Goal: Task Accomplishment & Management: Manage account settings

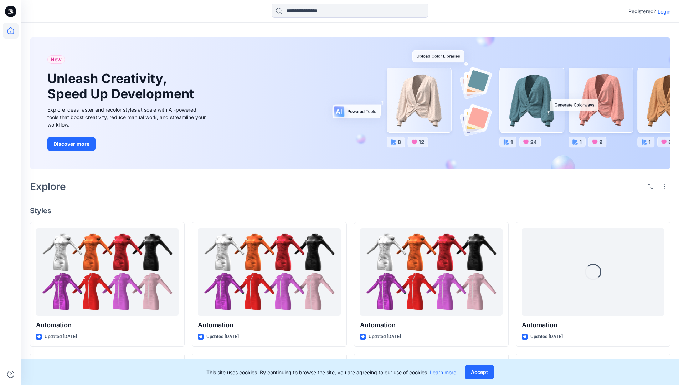
click at [662, 11] on p "Login" at bounding box center [664, 11] width 13 height 7
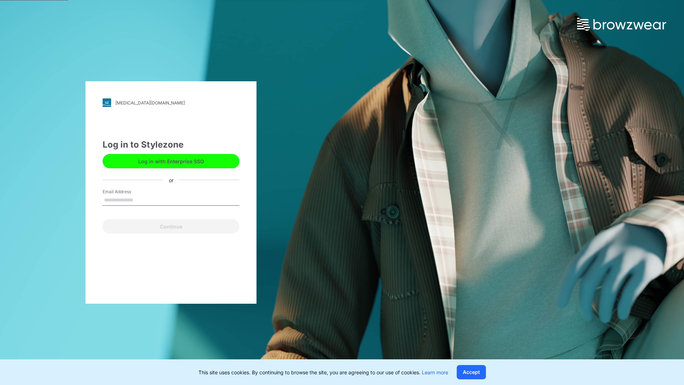
click at [141, 200] on input "Email Address" at bounding box center [171, 200] width 137 height 11
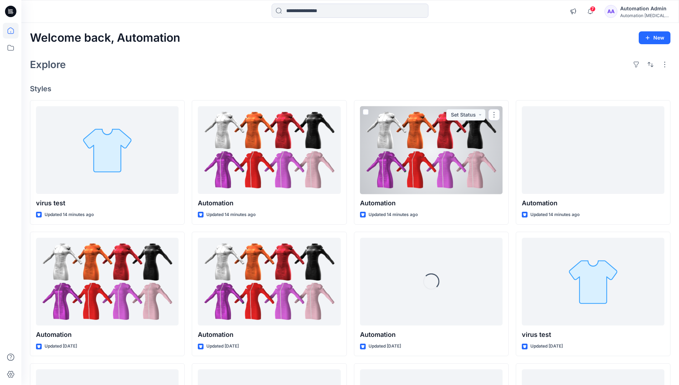
click at [14, 31] on icon at bounding box center [10, 30] width 6 height 6
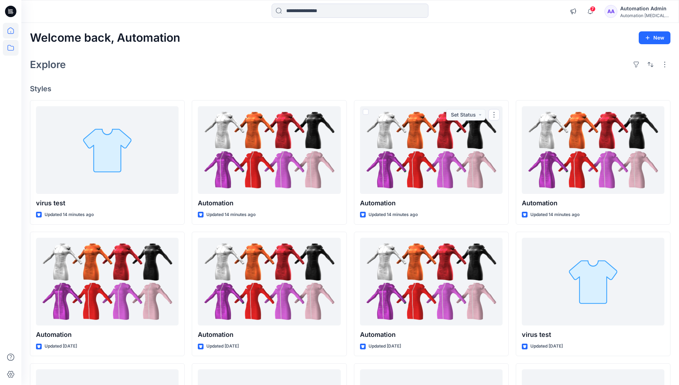
click at [12, 48] on icon at bounding box center [11, 48] width 16 height 16
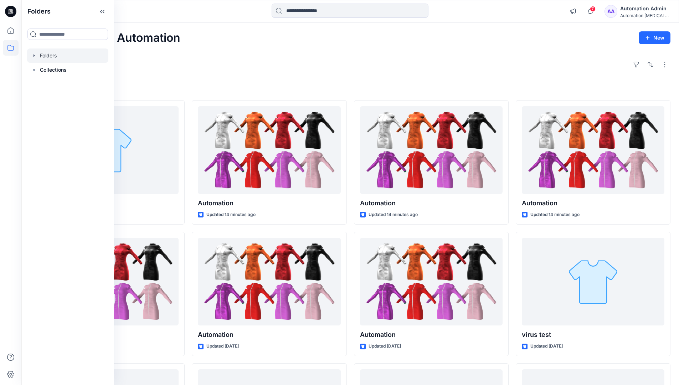
click at [45, 57] on div at bounding box center [67, 55] width 81 height 14
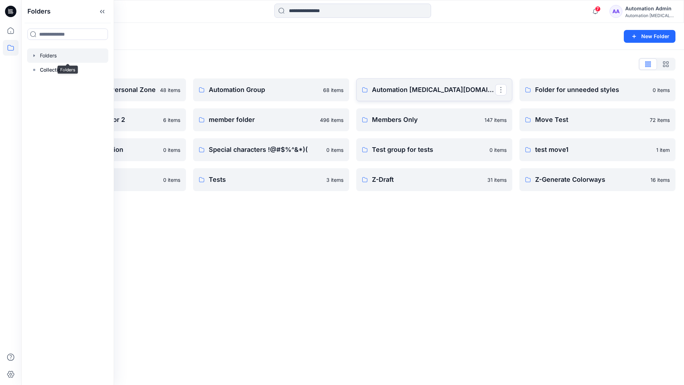
click at [416, 98] on link "Automation testim.io" at bounding box center [434, 89] width 156 height 23
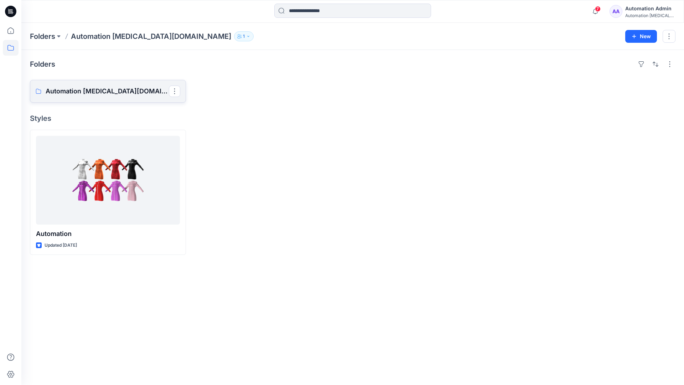
click at [96, 95] on p "Automation testim.io Board" at bounding box center [107, 91] width 123 height 10
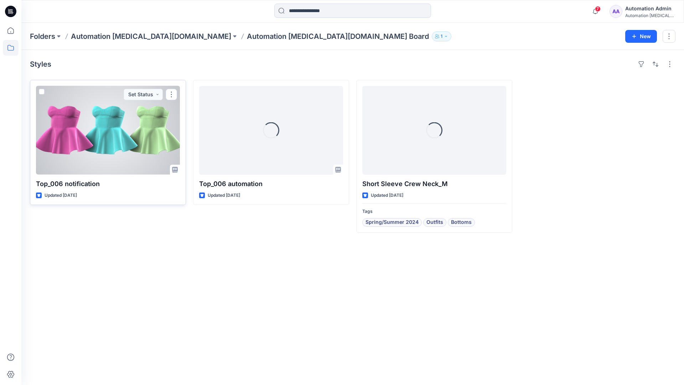
click at [44, 93] on span at bounding box center [42, 92] width 6 height 6
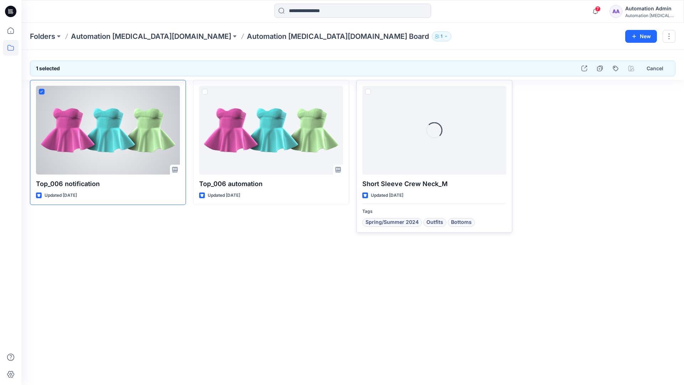
click at [369, 91] on span at bounding box center [368, 92] width 6 height 6
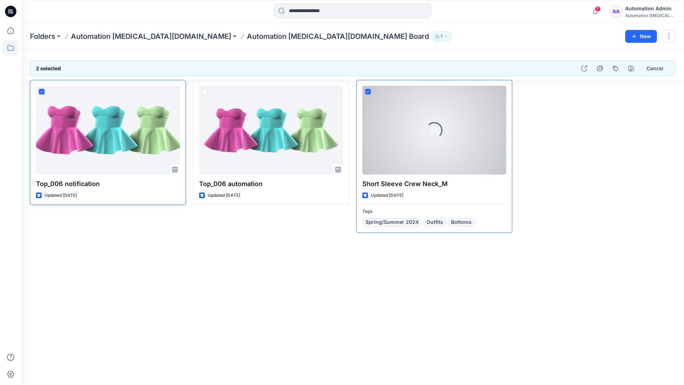
click at [43, 92] on icon at bounding box center [41, 92] width 3 height 2
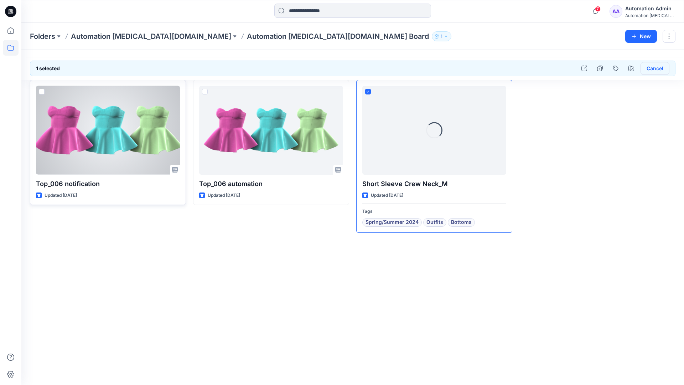
click at [652, 69] on button "Cancel" at bounding box center [655, 68] width 29 height 13
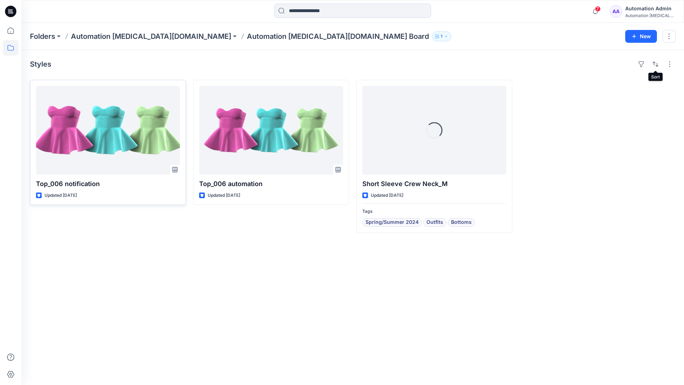
click at [644, 13] on div "Automation [MEDICAL_DATA]..." at bounding box center [651, 15] width 50 height 5
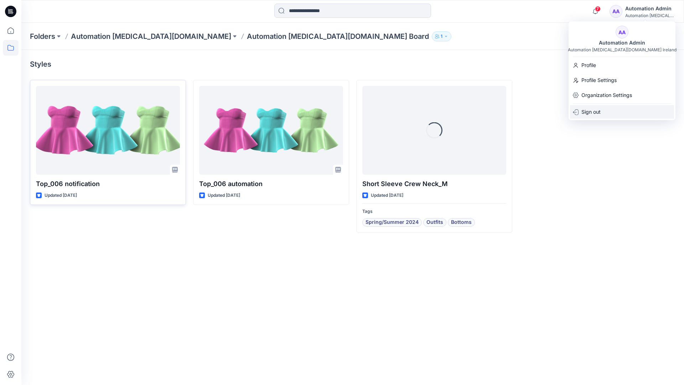
click at [597, 111] on p "Sign out" at bounding box center [591, 112] width 19 height 14
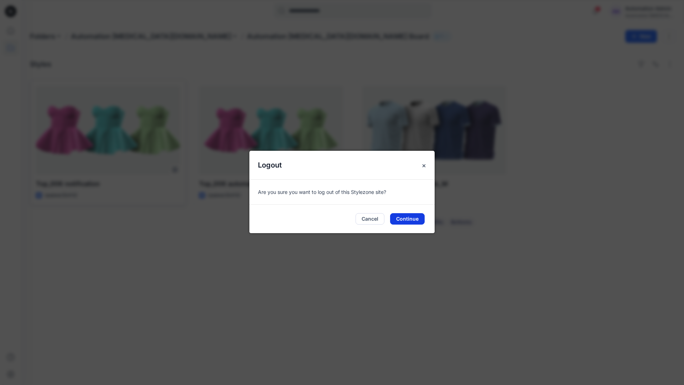
click at [417, 216] on button "Continue" at bounding box center [407, 218] width 35 height 11
